Goal: Obtain resource: Download file/media

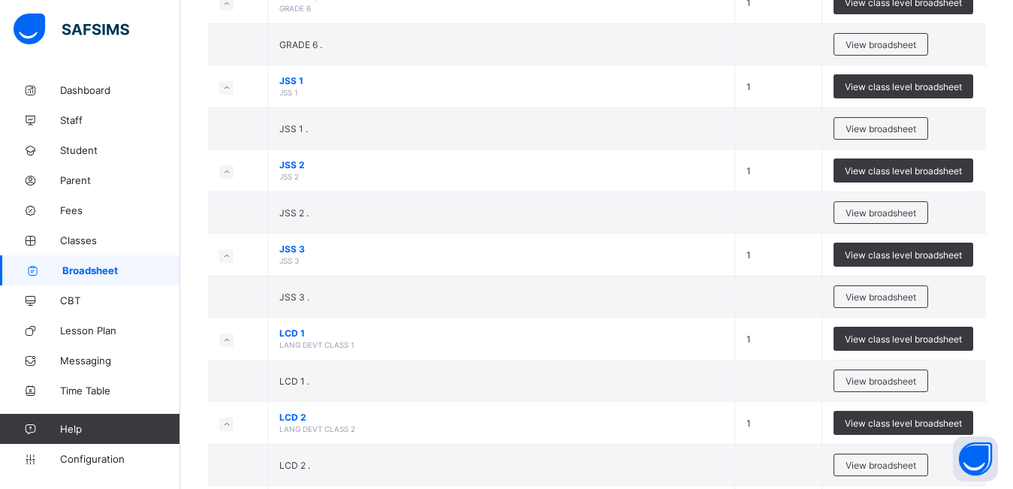
scroll to position [786, 0]
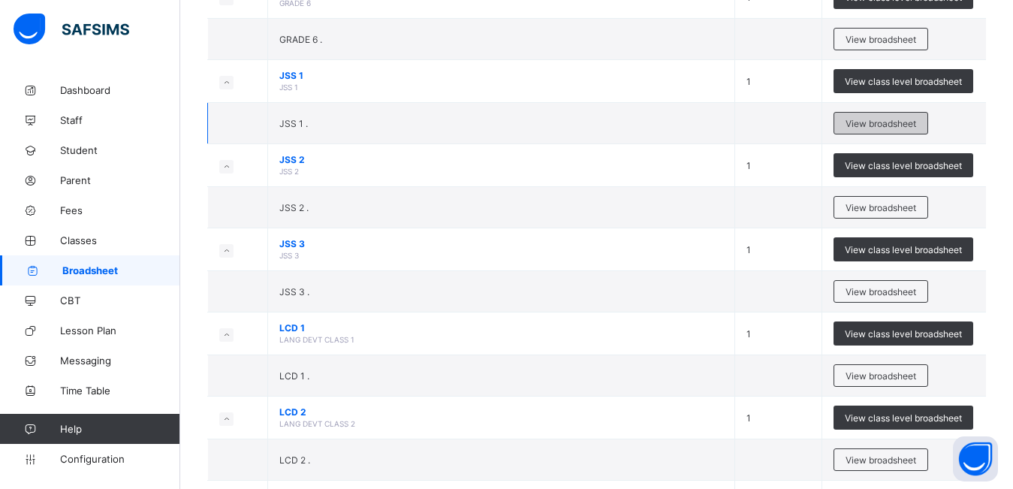
click at [879, 116] on div "View broadsheet" at bounding box center [881, 123] width 95 height 23
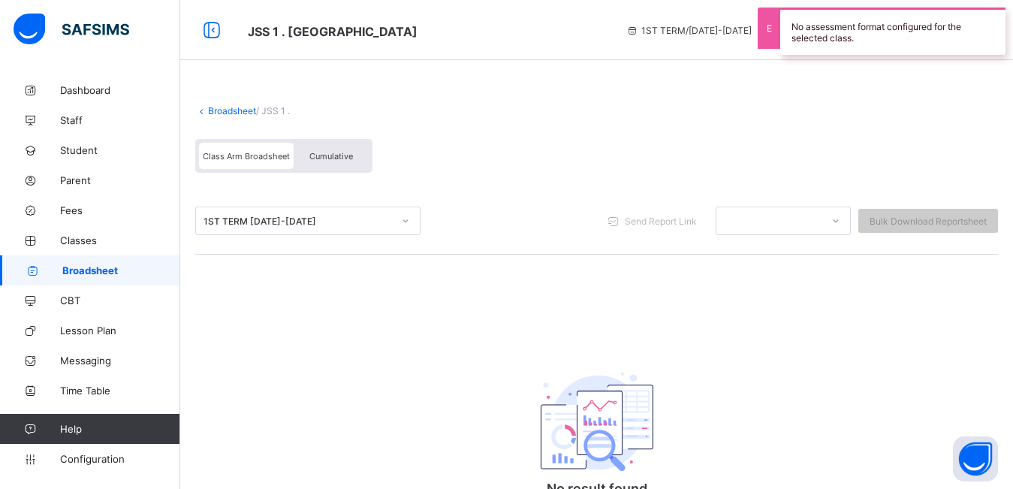
click at [339, 162] on div "Cumulative" at bounding box center [331, 156] width 75 height 26
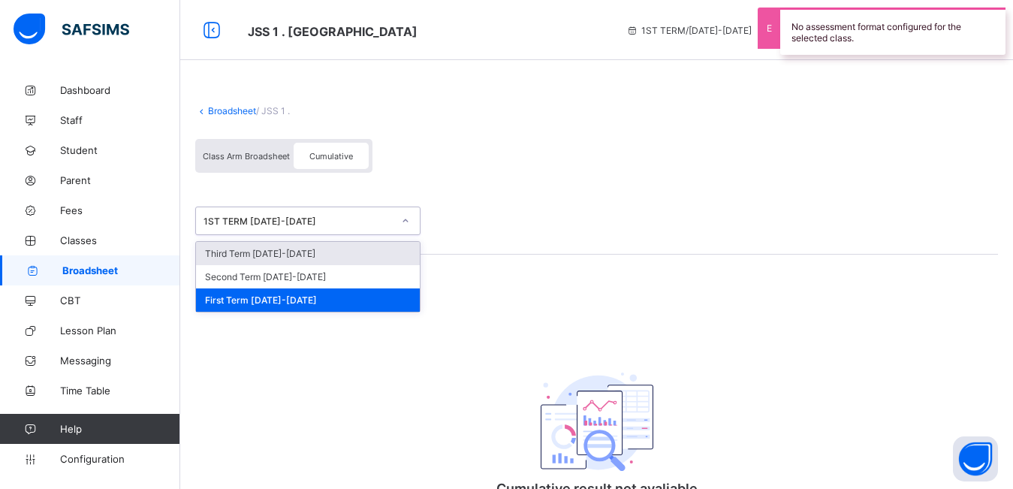
click at [330, 217] on div "1ST TERM [DATE]-[DATE]" at bounding box center [298, 221] width 189 height 11
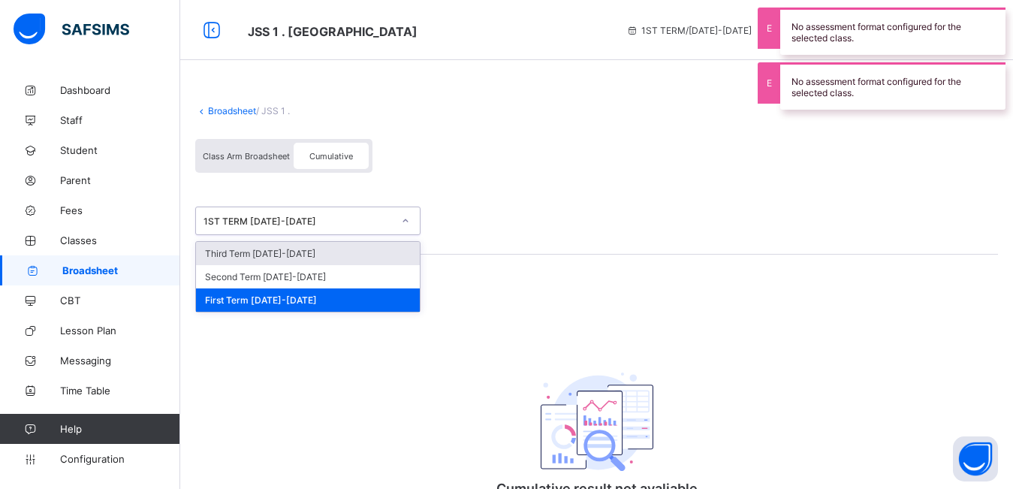
click at [324, 252] on div "Third Term [DATE]-[DATE]" at bounding box center [308, 253] width 224 height 23
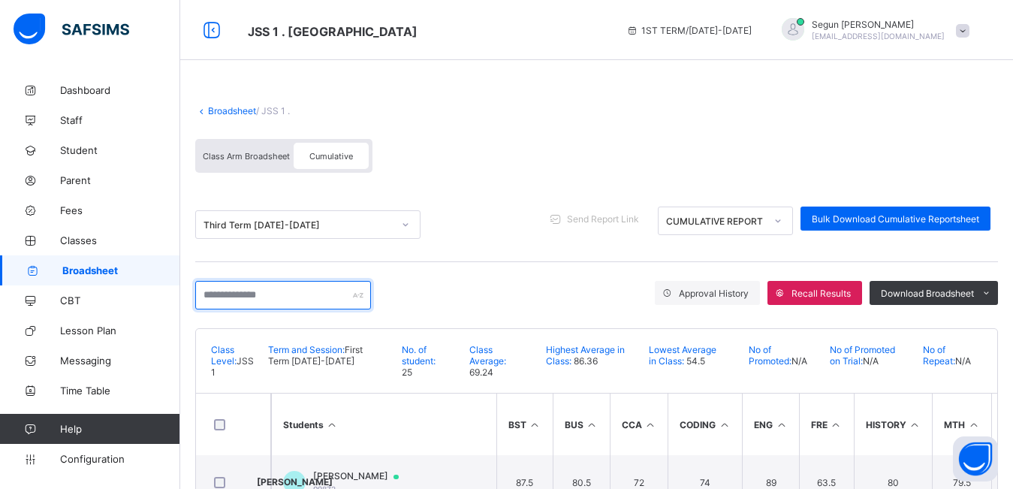
click at [324, 306] on input "text" at bounding box center [283, 295] width 176 height 29
type input "*"
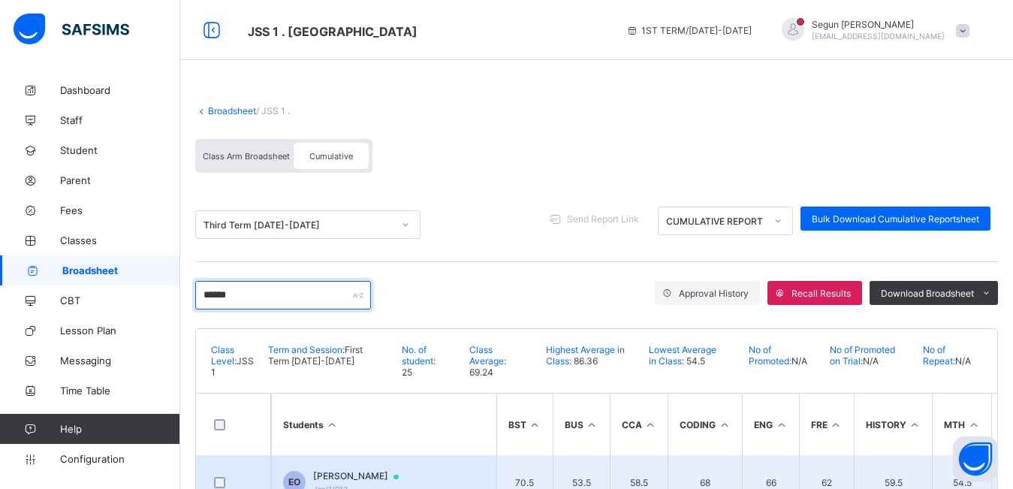
type input "******"
click at [346, 466] on td "EO [PERSON_NAME]/1/012" at bounding box center [383, 482] width 225 height 54
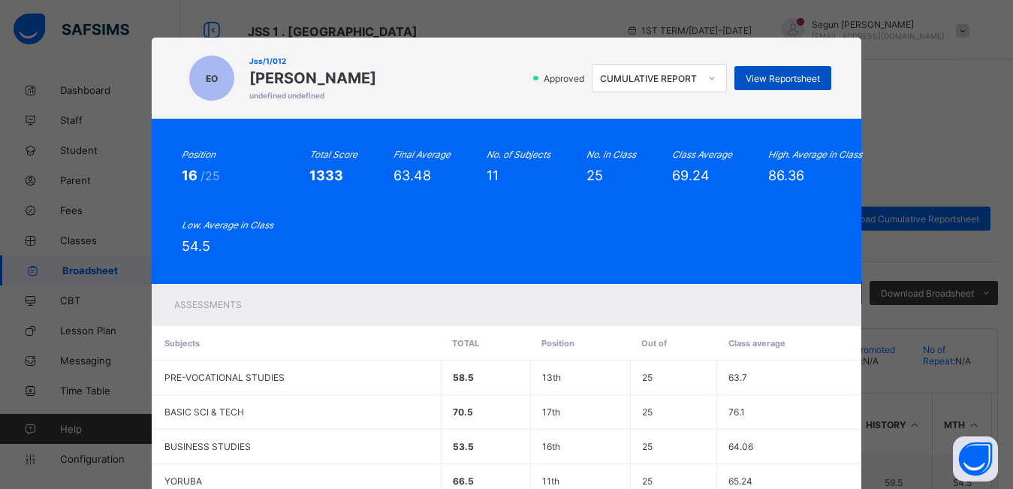
click at [768, 83] on span "View Reportsheet" at bounding box center [783, 78] width 74 height 11
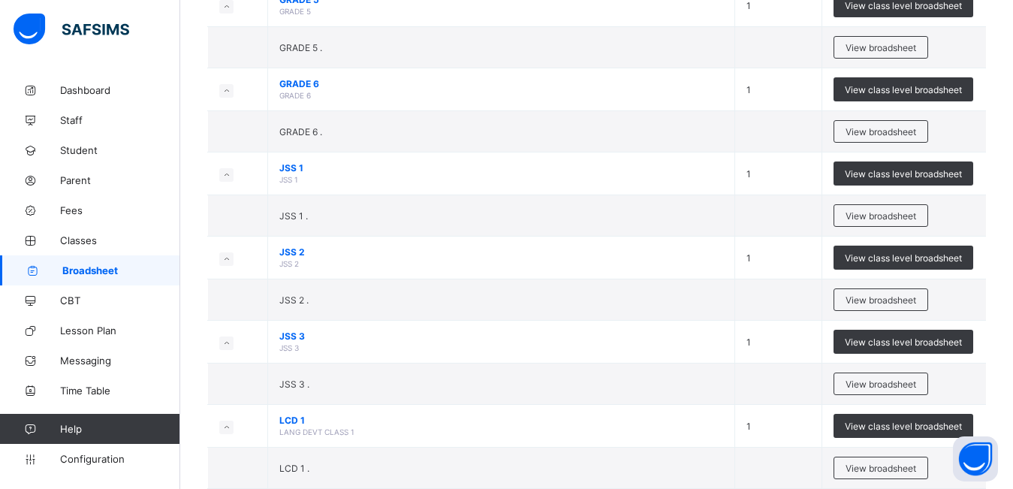
scroll to position [647, 0]
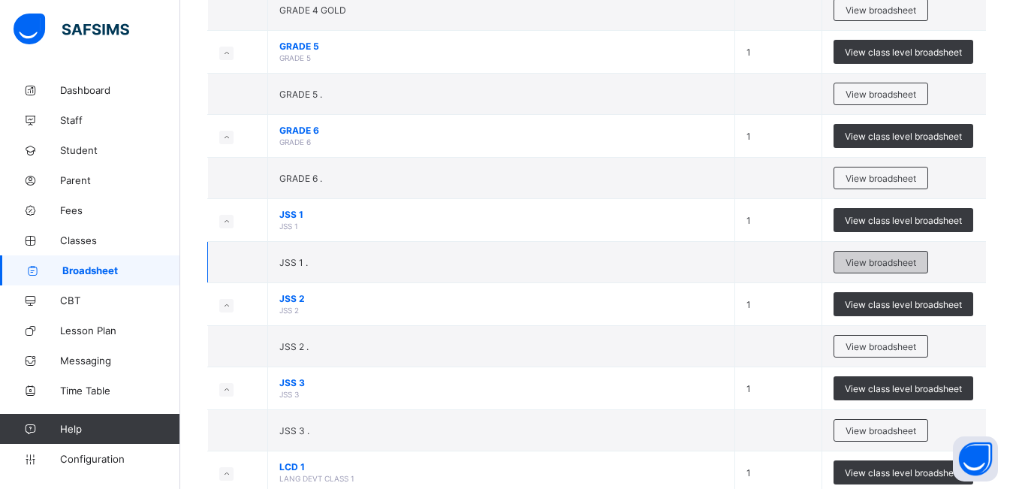
click at [876, 259] on span "View broadsheet" at bounding box center [881, 262] width 71 height 11
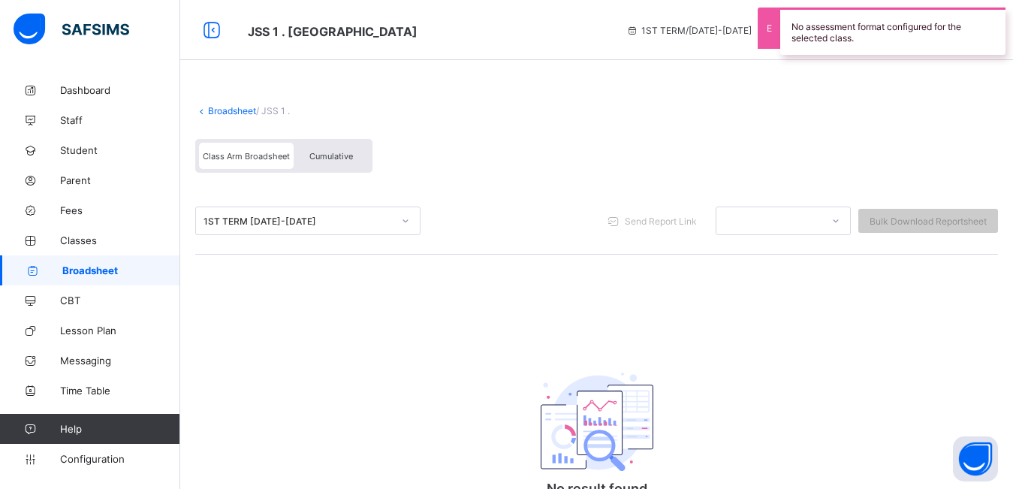
click at [322, 222] on div "1ST TERM [DATE]-[DATE]" at bounding box center [298, 221] width 189 height 11
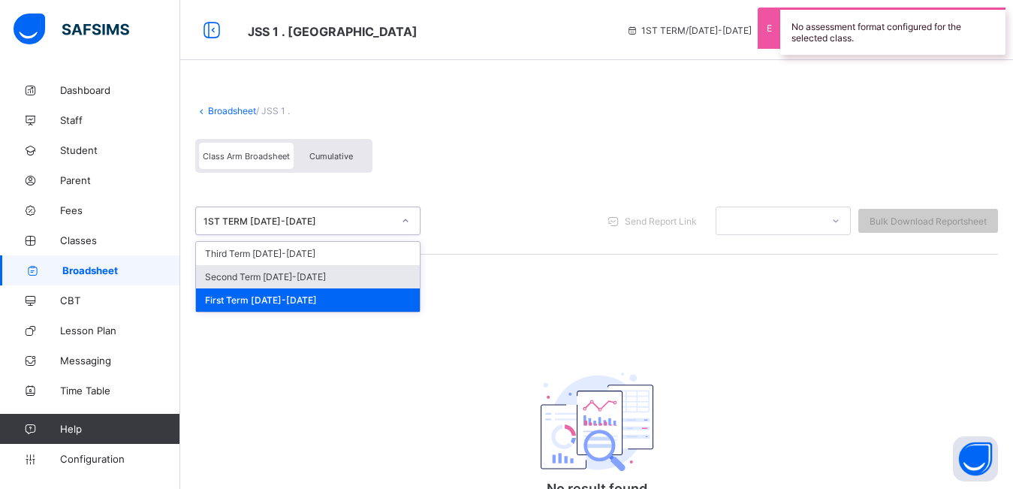
click at [315, 277] on div "Second Term [DATE]-[DATE]" at bounding box center [308, 276] width 224 height 23
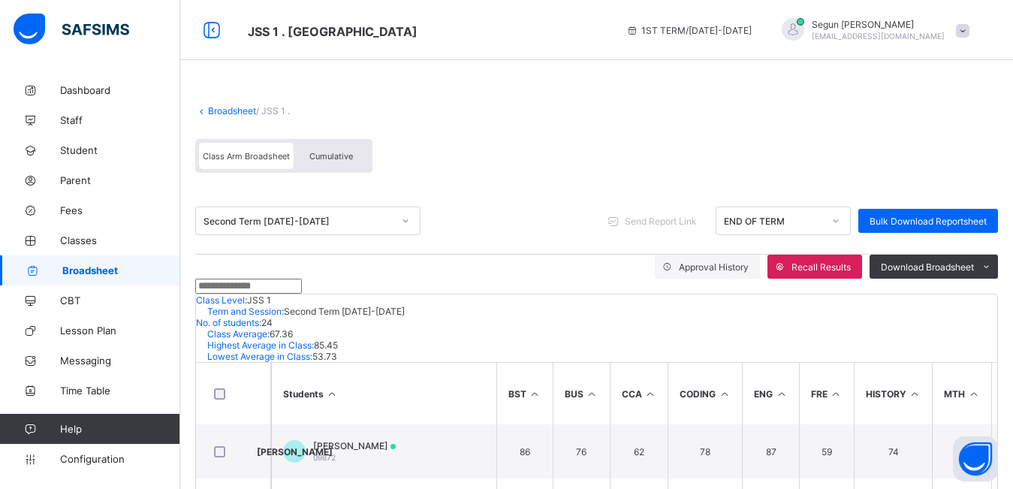
click at [277, 294] on input "text" at bounding box center [248, 286] width 107 height 15
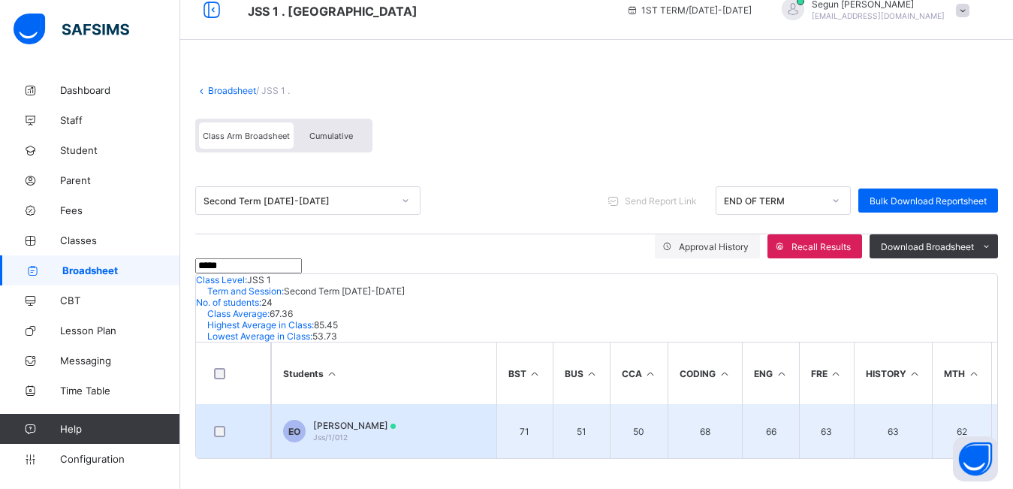
type input "*****"
click at [341, 454] on td "EO [PERSON_NAME]/1/012" at bounding box center [383, 431] width 225 height 54
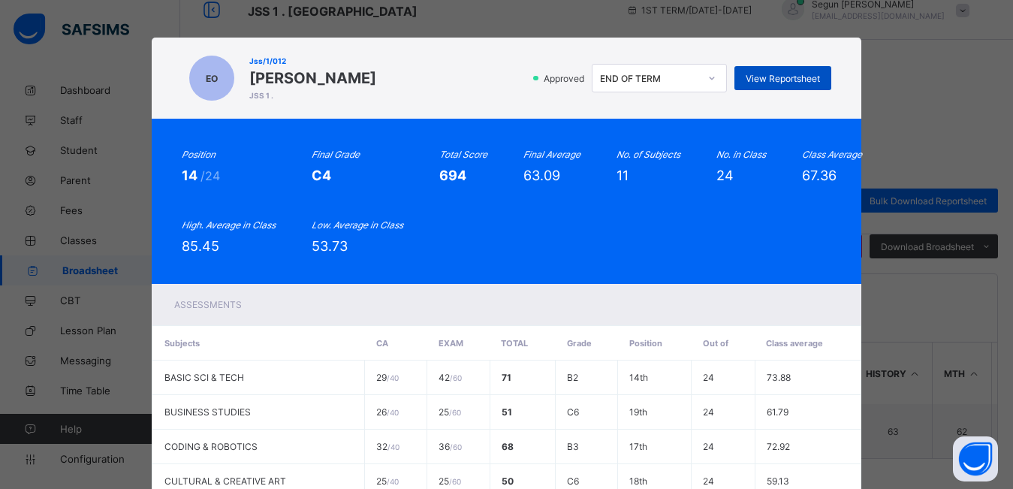
click at [765, 76] on span "View Reportsheet" at bounding box center [783, 78] width 74 height 11
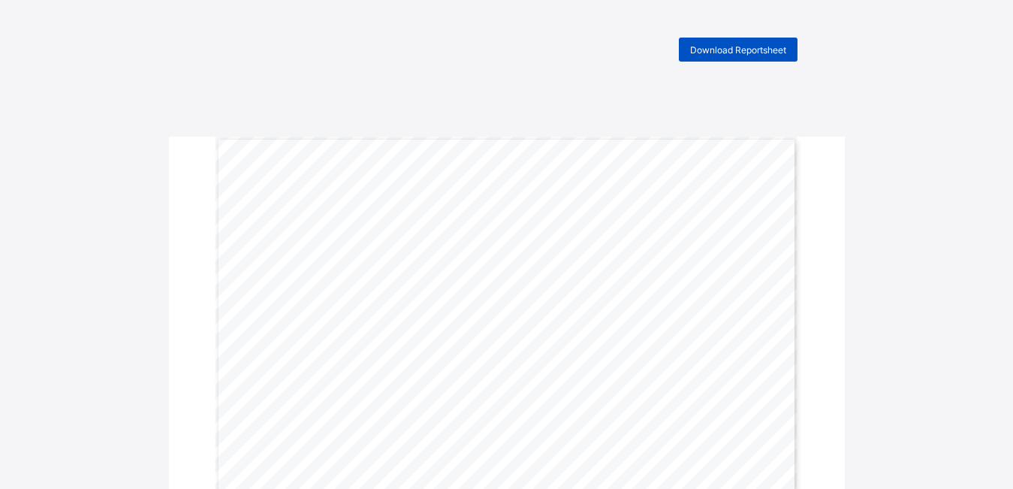
click at [737, 61] on div "Download Reportsheet" at bounding box center [738, 50] width 119 height 24
click at [740, 48] on span "Download Reportsheet" at bounding box center [738, 49] width 96 height 11
